Goal: Ask a question

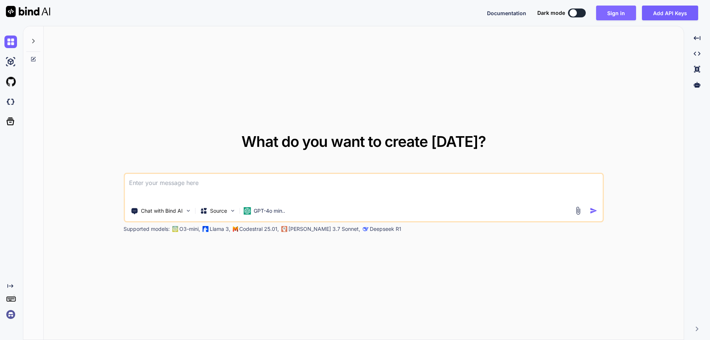
drag, startPoint x: 0, startPoint y: 0, endPoint x: 611, endPoint y: 9, distance: 611.0
click at [611, 9] on button "Sign in" at bounding box center [616, 13] width 40 height 15
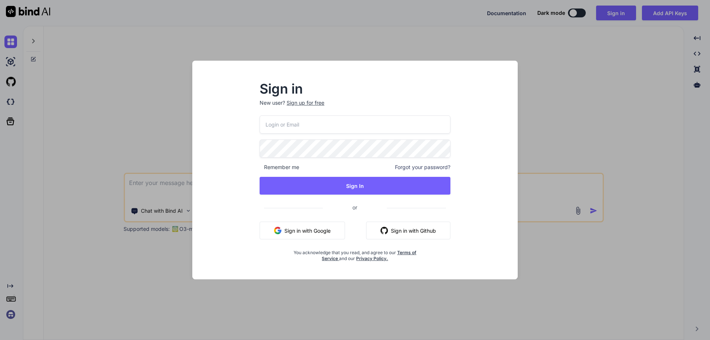
click at [316, 125] on input "email" at bounding box center [354, 124] width 191 height 18
paste input "[EMAIL_ADDRESS][DOMAIN_NAME]"
type input "[EMAIL_ADDRESS][DOMAIN_NAME]"
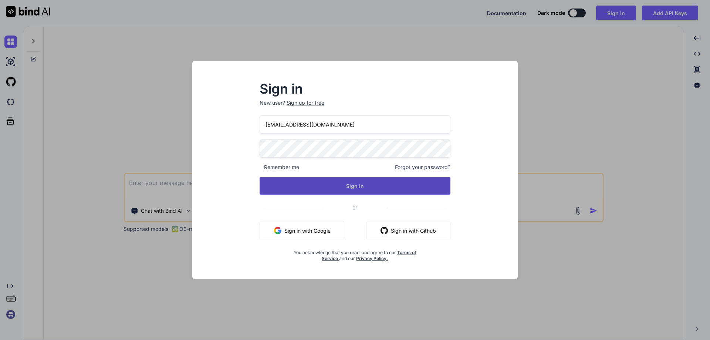
click at [311, 177] on button "Sign In" at bounding box center [354, 186] width 191 height 18
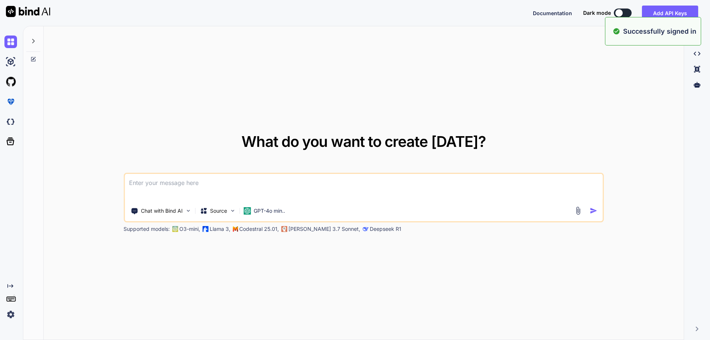
type textarea "x"
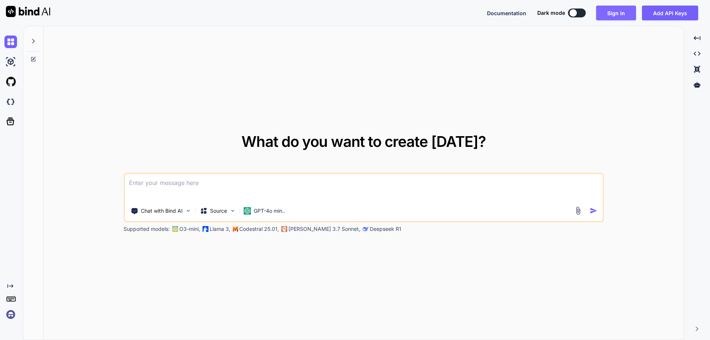
click at [608, 13] on button "Sign in" at bounding box center [616, 13] width 40 height 15
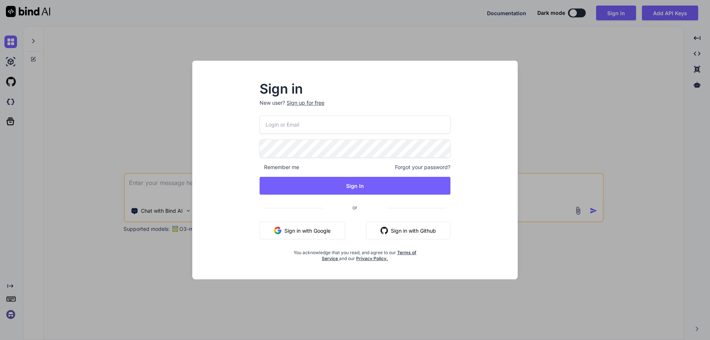
click at [295, 115] on p "New user? Sign up for free" at bounding box center [354, 107] width 191 height 16
click at [297, 128] on input "email" at bounding box center [354, 124] width 191 height 18
paste input "[EMAIL_ADDRESS][DOMAIN_NAME]"
type input "[EMAIL_ADDRESS][DOMAIN_NAME]"
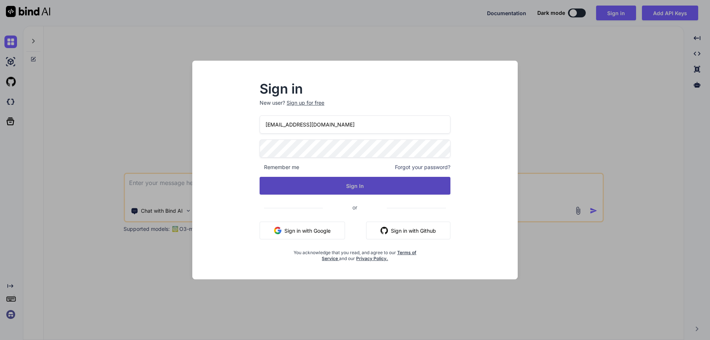
click at [317, 188] on button "Sign In" at bounding box center [354, 186] width 191 height 18
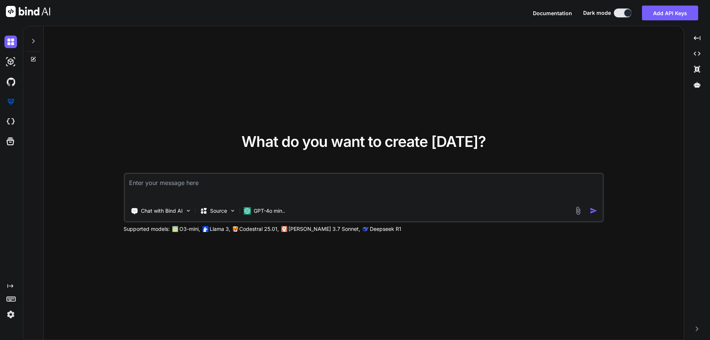
click at [230, 189] on textarea at bounding box center [364, 187] width 478 height 27
paste textarea "foreach (var item in data) { if (indexcount == 0) { if (item.DocumentPath != nu…"
type textarea "foreach (var item in data) { if (indexcount == 0) { if (item.DocumentPath != nu…"
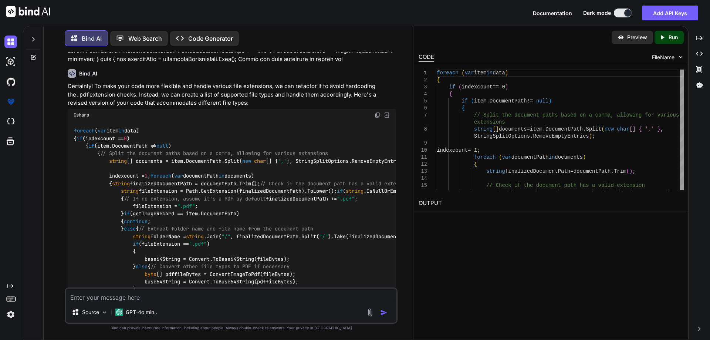
scroll to position [184, 0]
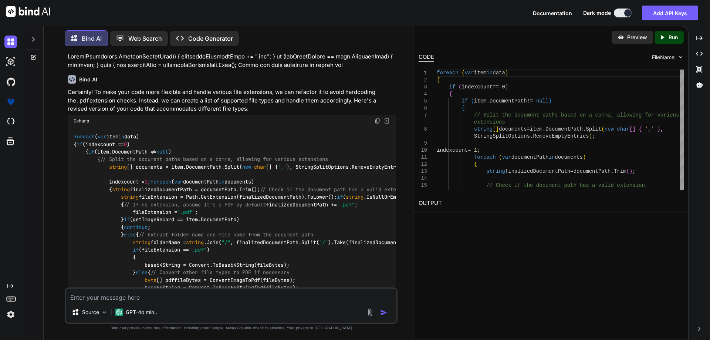
click at [378, 120] on img at bounding box center [377, 121] width 6 height 6
click at [190, 294] on textarea at bounding box center [231, 294] width 330 height 13
paste textarea "But string[] documents = item.DocumentPath.Split(new char[] { ',' }, StringSpli…"
type textarea "But string[] documents = item.DocumentPath.Split(new char[] { ',' }, StringSpli…"
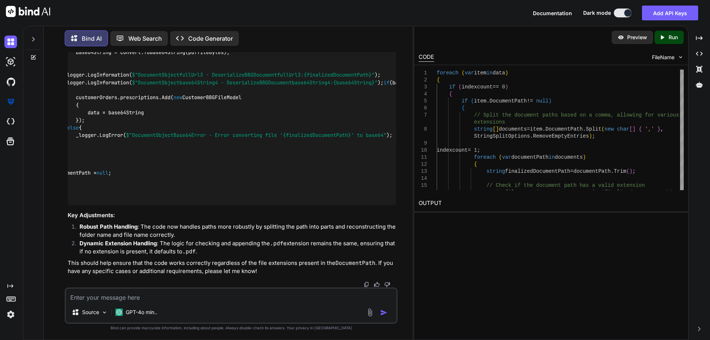
scroll to position [0, 79]
drag, startPoint x: 262, startPoint y: 150, endPoint x: 381, endPoint y: 150, distance: 119.4
click at [392, 151] on div "foreach ( var item in data) { if (indexcount == 0 ) { if (item.DocumentPath != …" at bounding box center [232, 48] width 328 height 313
click at [313, 153] on code "foreach ( var item in data) { if (indexcount == 0 ) { if (item.DocumentPath != …" at bounding box center [447, 49] width 905 height 302
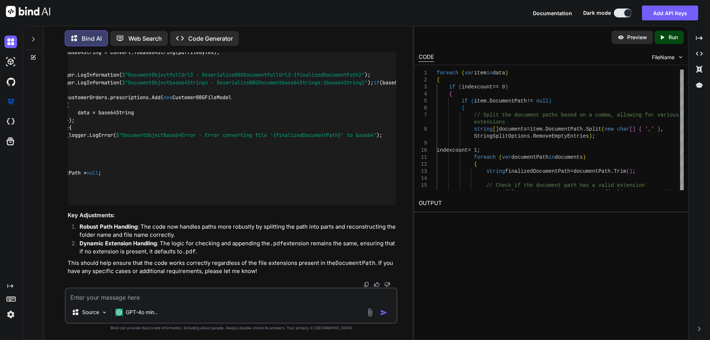
drag, startPoint x: 166, startPoint y: 151, endPoint x: 339, endPoint y: 153, distance: 173.4
click at [339, 153] on code "foreach ( var item in data) { if (indexcount == 0 ) { if (item.DocumentPath != …" at bounding box center [447, 49] width 905 height 302
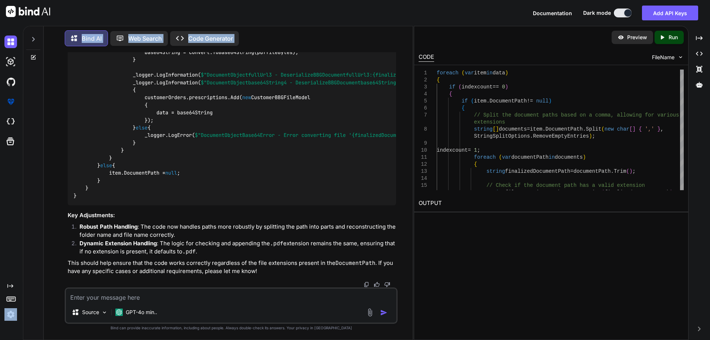
drag, startPoint x: 111, startPoint y: 191, endPoint x: 21, endPoint y: 194, distance: 89.1
click at [21, 194] on div "Created with Pixso. Bind AI Web Search Created with Pixso. Code Generator You B…" at bounding box center [355, 183] width 710 height 314
click at [217, 184] on div "foreach ( var item in data) { if (indexcount == 0 ) { if (item.DocumentPath != …" at bounding box center [232, 48] width 328 height 313
click at [154, 149] on code "foreach ( var item in data) { if (indexcount == 0 ) { if (item.DocumentPath != …" at bounding box center [526, 49] width 905 height 302
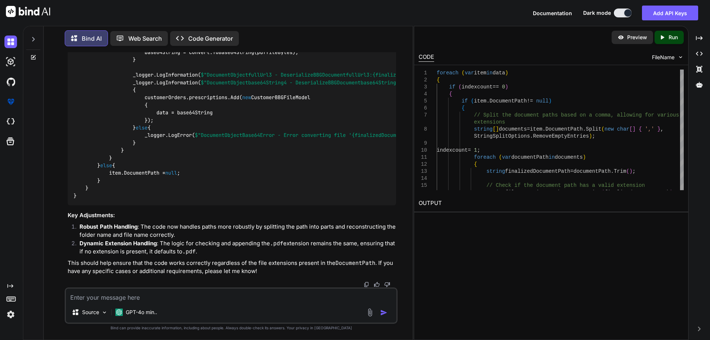
scroll to position [0, 79]
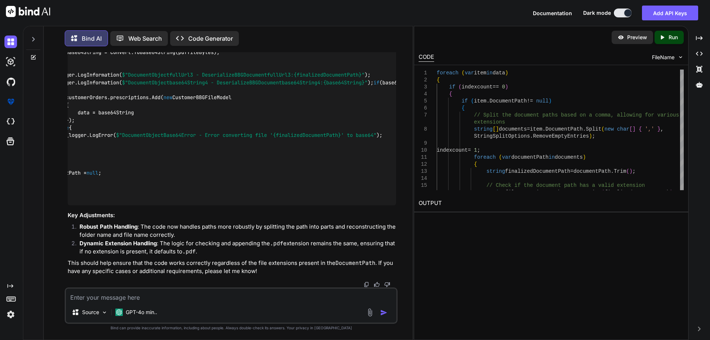
drag, startPoint x: 108, startPoint y: 150, endPoint x: 362, endPoint y: 149, distance: 254.3
click at [362, 149] on div "foreach ( var item in data) { if (indexcount == 0 ) { if (item.DocumentPath != …" at bounding box center [232, 48] width 328 height 313
copy code "string [] documents = item.DocumentPath.Split( new char [] { ',' }, StringSplit…"
click at [101, 297] on textarea at bounding box center [231, 294] width 330 height 13
type textarea "i"
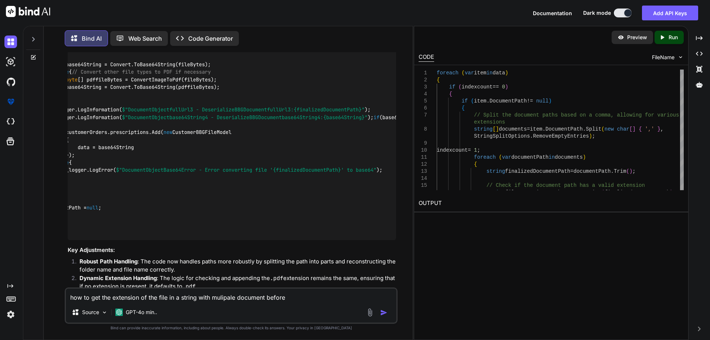
scroll to position [892, 0]
drag, startPoint x: 149, startPoint y: 225, endPoint x: 162, endPoint y: 225, distance: 13.3
click at [162, 225] on code "foreach ( var item in data) { if (indexcount == 0 ) { if (item.DocumentPath != …" at bounding box center [447, 84] width 905 height 302
copy code "Split"
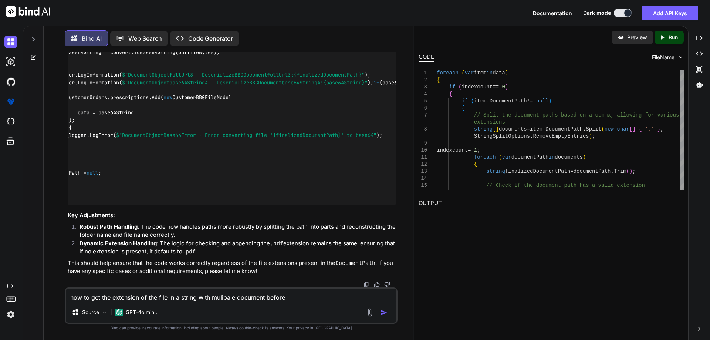
scroll to position [1114, 0]
click at [294, 295] on textarea "how to get the extension of the file in a string with mulipale document before" at bounding box center [231, 294] width 330 height 13
paste textarea "Split"
drag, startPoint x: 101, startPoint y: 140, endPoint x: 271, endPoint y: 135, distance: 169.7
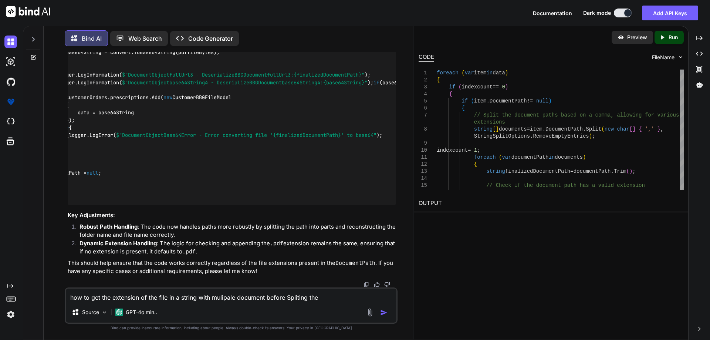
click at [271, 135] on div "foreach ( var item in data) { if (indexcount == 0 ) { if (item.DocumentPath != …" at bounding box center [232, 48] width 328 height 313
click at [276, 75] on code "foreach ( var item in data) { if (indexcount == 0 ) { if (item.DocumentPath != …" at bounding box center [447, 49] width 905 height 302
copy code "string [] documents = item.DocumentPath.Split( new char [] { ',' }, StringSplit…"
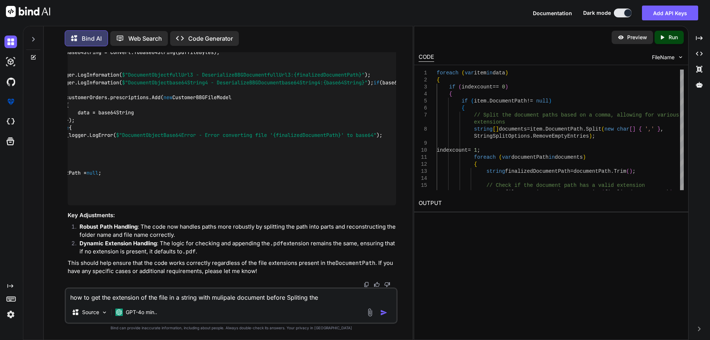
click at [318, 296] on textarea "how to get the extension of the file in a string with mulipale document before …" at bounding box center [231, 294] width 330 height 13
click at [307, 297] on textarea "how to get the extension of the file in a string with mulipale document before …" at bounding box center [231, 294] width 330 height 13
click at [322, 297] on textarea "how to get the extension of the file in a string with mulipale document before …" at bounding box center [231, 294] width 330 height 13
paste textarea "documents"
type textarea "how to get the extension of the file in a string with mulipale document before …"
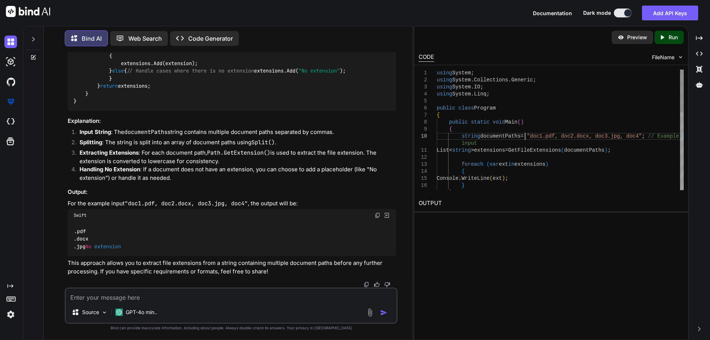
scroll to position [0, 0]
drag, startPoint x: 525, startPoint y: 136, endPoint x: 628, endPoint y: 137, distance: 102.7
click at [628, 137] on div "using System ; using System . Collections . Generic ; using System . IO ; using…" at bounding box center [559, 237] width 247 height 337
click at [493, 139] on div "using System ; using System . Collections . Generic ; using System . IO ; using…" at bounding box center [559, 237] width 247 height 337
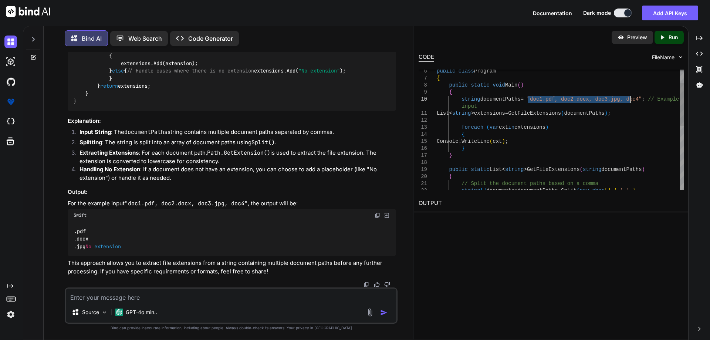
drag, startPoint x: 528, startPoint y: 99, endPoint x: 629, endPoint y: 101, distance: 101.3
click at [629, 101] on div "public class Program { public static void Main ( ) { string documentPaths = "do…" at bounding box center [559, 201] width 247 height 337
click at [513, 116] on div "public class Program { public static void Main ( ) { string documentPaths = "do…" at bounding box center [559, 201] width 247 height 337
click at [548, 115] on div "public class Program { public static void Main ( ) { string documentPaths = "do…" at bounding box center [559, 201] width 247 height 337
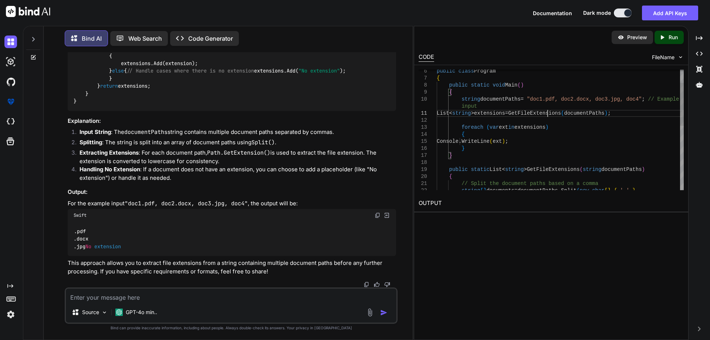
click at [548, 115] on div "public class Program { public static void Main ( ) { string documentPaths = "do…" at bounding box center [559, 201] width 247 height 337
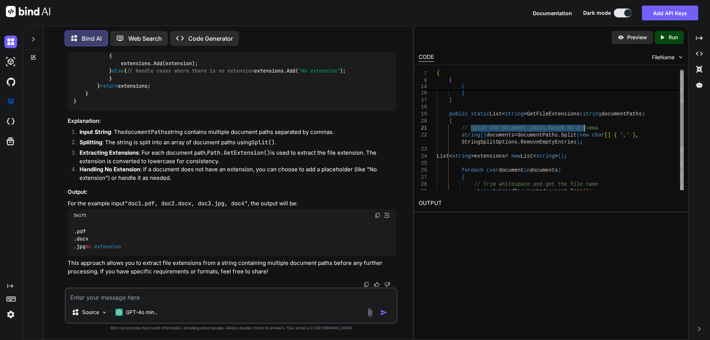
drag, startPoint x: 470, startPoint y: 130, endPoint x: 592, endPoint y: 128, distance: 121.2
click at [592, 128] on div "foreach ( var ext in extensions ) { Console . WriteLine ( ext ) ; } } public st…" at bounding box center [559, 145] width 247 height 337
click at [506, 133] on div "foreach ( var ext in extensions ) { Console . WriteLine ( ext ) ; } } public st…" at bounding box center [559, 145] width 247 height 337
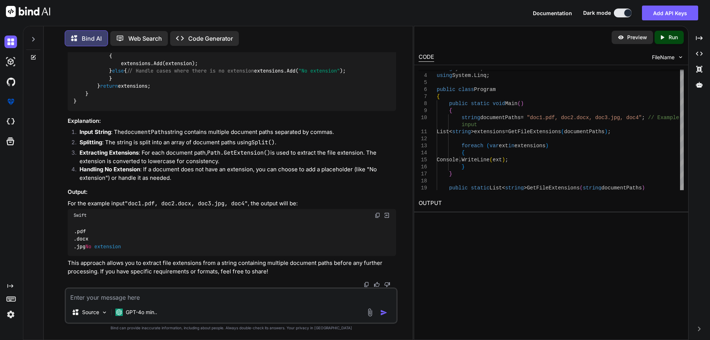
click at [102, 292] on textarea at bounding box center [231, 294] width 330 height 13
type textarea "how we can split the with multilple document if the file name contains the comma"
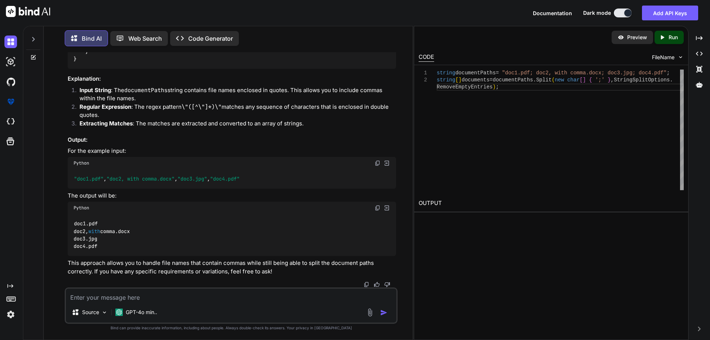
scroll to position [2291, 0]
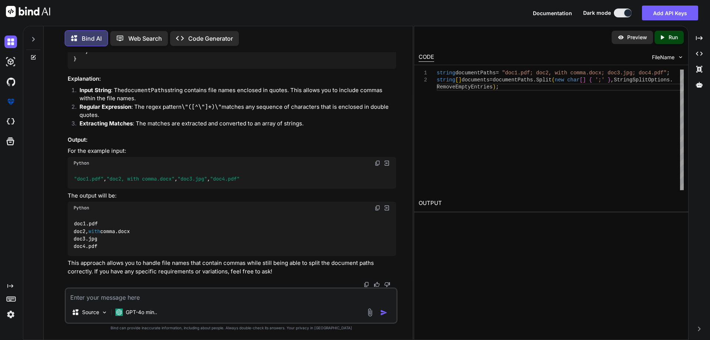
drag, startPoint x: 146, startPoint y: 198, endPoint x: 159, endPoint y: 198, distance: 13.0
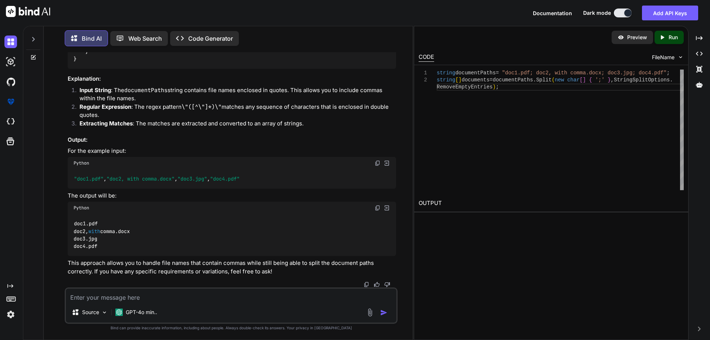
drag, startPoint x: 146, startPoint y: 197, endPoint x: 291, endPoint y: 191, distance: 145.7
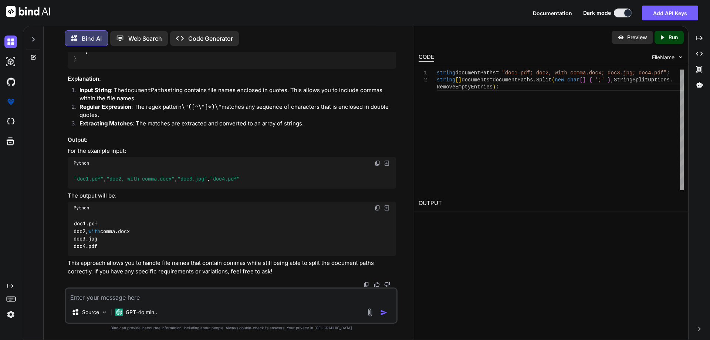
click at [255, 305] on div "Source GPT-4o min.." at bounding box center [231, 314] width 330 height 18
click at [238, 293] on textarea at bounding box center [231, 294] width 330 height 13
paste textarea "Lor ip. Dolo, sitamet consectet adi el seddoeiu tempor inc utlabore etdol'm ali…"
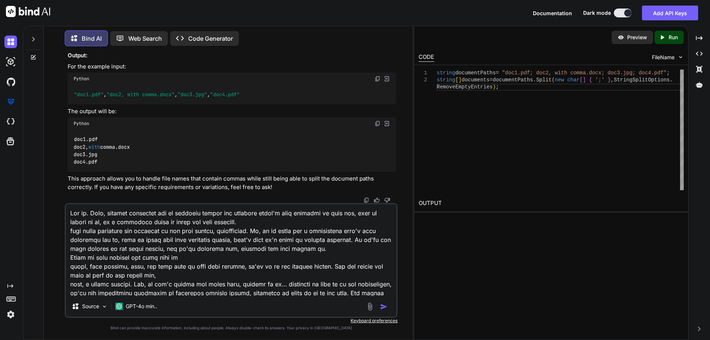
scroll to position [27, 0]
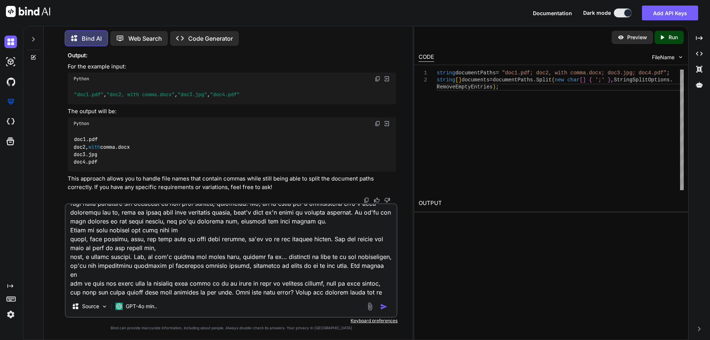
type textarea "Lor ip. Dolo, sitamet consectet adi el seddoeiu tempor inc utlabore etdol'm ali…"
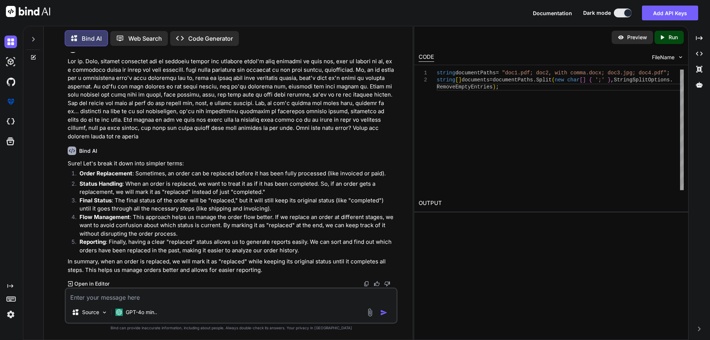
scroll to position [2289, 0]
drag, startPoint x: 147, startPoint y: 198, endPoint x: 301, endPoint y: 196, distance: 154.1
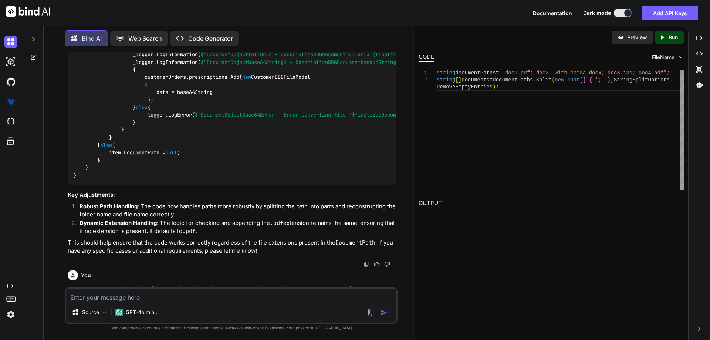
scroll to position [959, 0]
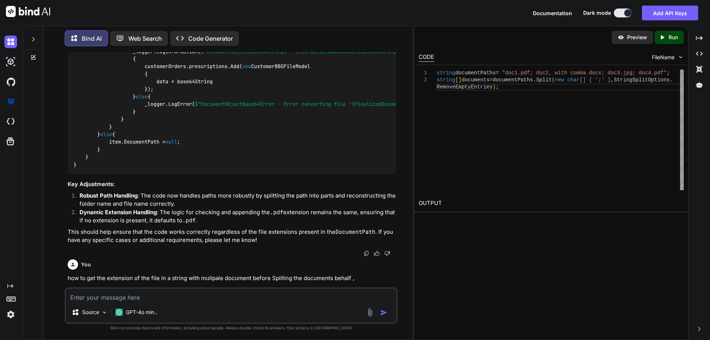
click at [205, 160] on code "foreach ( var item in data) { if (indexcount == 0 ) { if (item.DocumentPath != …" at bounding box center [526, 18] width 905 height 302
